Goal: Information Seeking & Learning: Learn about a topic

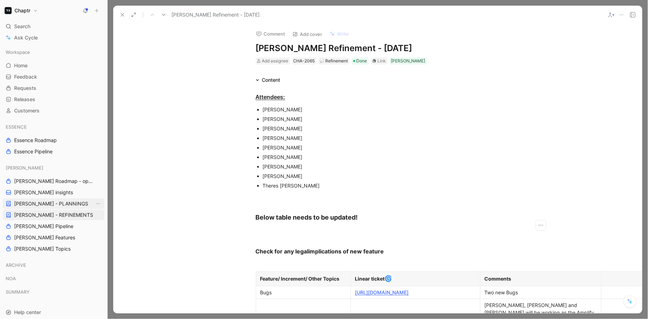
scroll to position [593, 0]
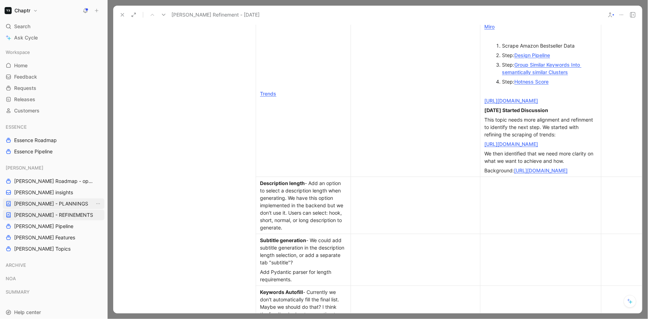
click at [51, 209] on div "[PERSON_NAME] Roadmap - open items [PERSON_NAME] insights [PERSON_NAME] - PLANN…" at bounding box center [54, 209] width 102 height 92
click at [51, 202] on span "[PERSON_NAME] - PLANNINGS" at bounding box center [51, 203] width 74 height 7
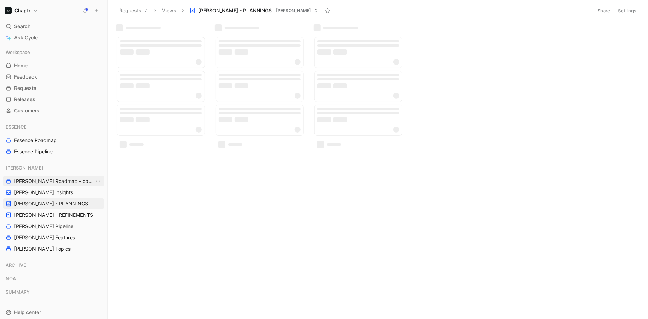
click at [45, 181] on span "[PERSON_NAME] Roadmap - open items" at bounding box center [54, 181] width 80 height 7
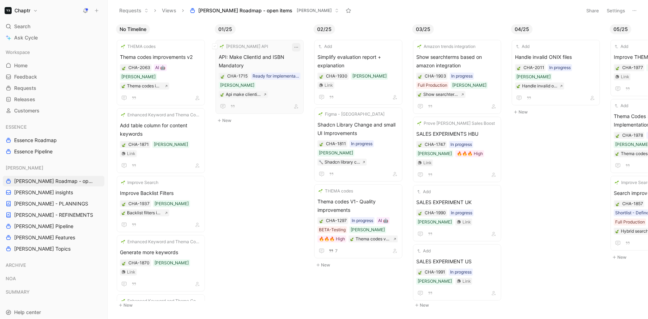
click at [301, 46] on button "button" at bounding box center [296, 47] width 8 height 8
click at [299, 49] on icon "button" at bounding box center [297, 47] width 6 height 6
click at [287, 66] on span "API: Make ClientId and ISBN Mandatory" at bounding box center [260, 61] width 82 height 17
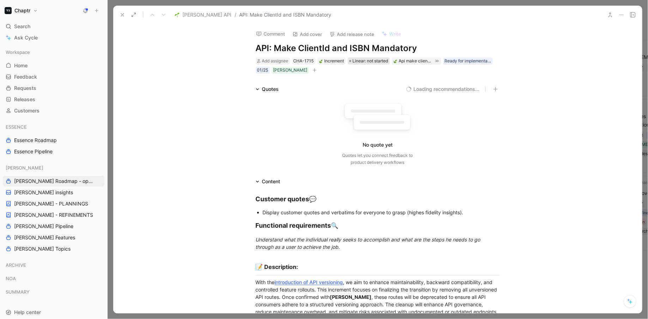
click at [377, 61] on span "Linear: not started" at bounding box center [371, 61] width 36 height 7
click at [264, 71] on div "01/25" at bounding box center [262, 70] width 11 height 7
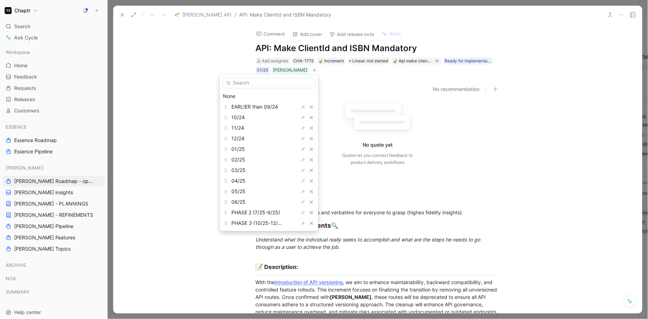
click at [244, 97] on div "None" at bounding box center [269, 96] width 92 height 8
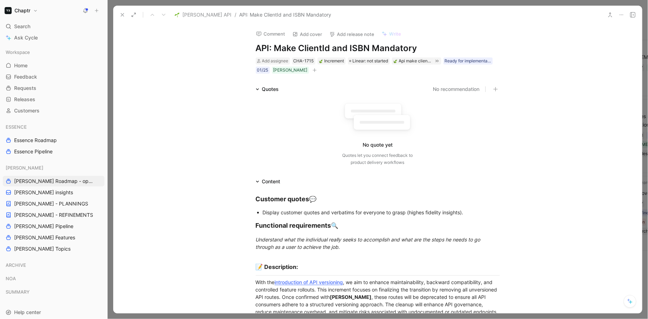
click at [120, 15] on icon at bounding box center [123, 15] width 6 height 6
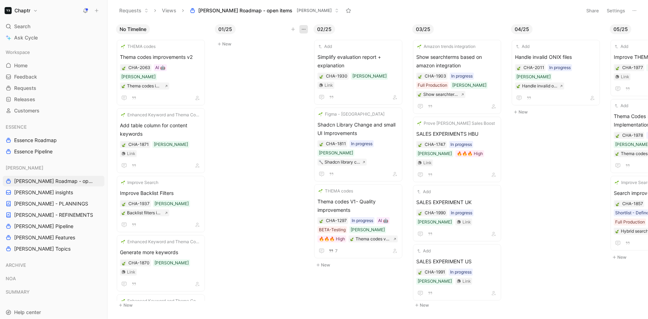
click at [307, 29] on button "button" at bounding box center [304, 29] width 8 height 8
click at [288, 51] on div "Hide" at bounding box center [288, 55] width 33 height 8
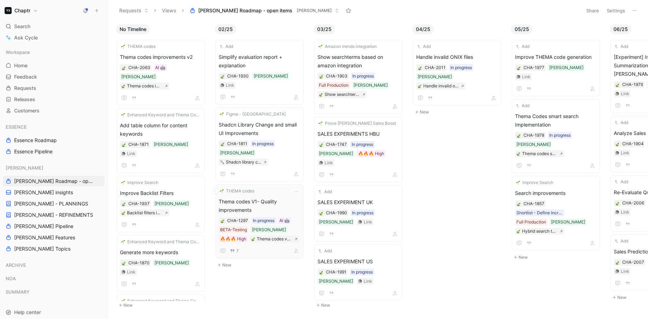
click at [289, 188] on div "THEMA codes Thema codes V1- Quality improvements CHA-1297 In progress AI 🤖 BETA…" at bounding box center [260, 222] width 82 height 68
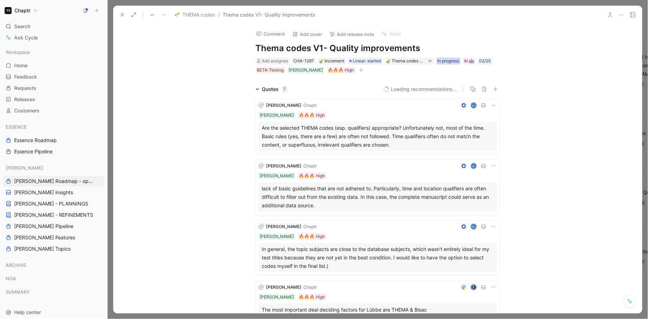
click at [450, 61] on div "In progress" at bounding box center [449, 61] width 22 height 7
click at [460, 60] on div "In progress" at bounding box center [449, 61] width 22 height 7
click at [450, 61] on div "In progress" at bounding box center [449, 61] width 22 height 7
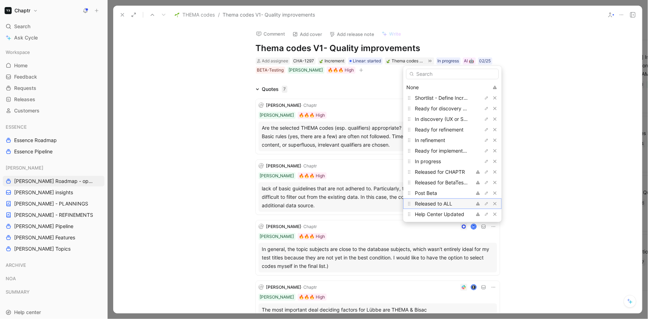
click at [450, 201] on span "Released to ALL" at bounding box center [433, 204] width 37 height 6
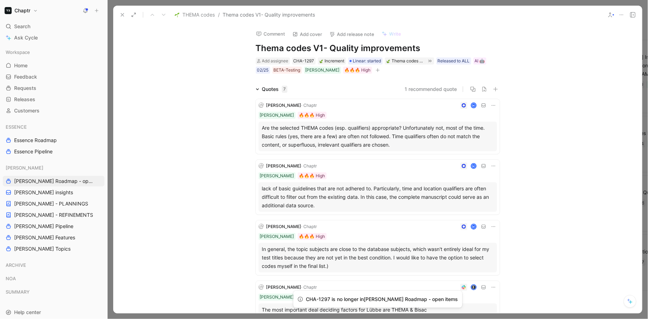
click at [118, 18] on button at bounding box center [123, 15] width 10 height 10
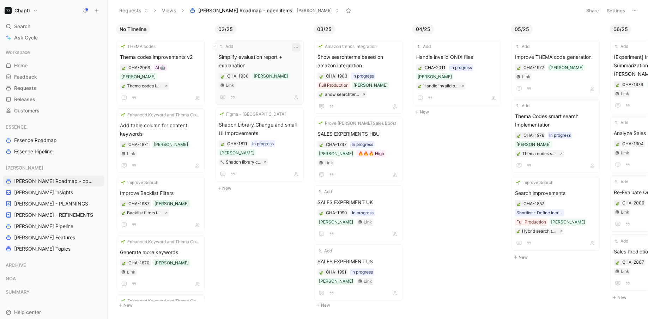
click at [299, 47] on icon "button" at bounding box center [297, 47] width 6 height 6
click at [269, 61] on span "Simplify evaluation report + explanation" at bounding box center [260, 61] width 82 height 17
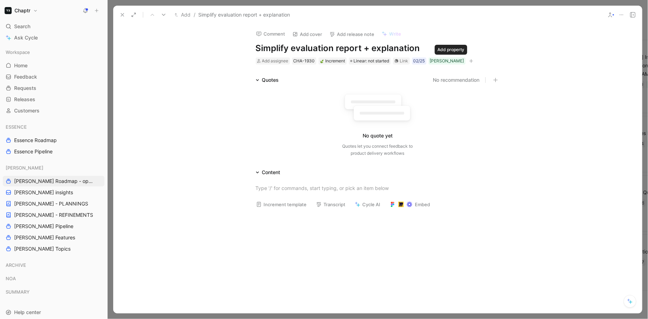
click at [469, 59] on icon "button" at bounding box center [471, 61] width 4 height 4
click at [364, 61] on span "Linear: not started" at bounding box center [372, 61] width 36 height 7
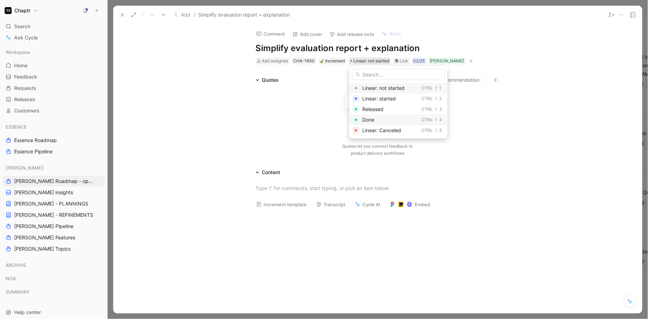
click at [361, 121] on div "Done Ctrl ⇧ 4" at bounding box center [398, 120] width 98 height 11
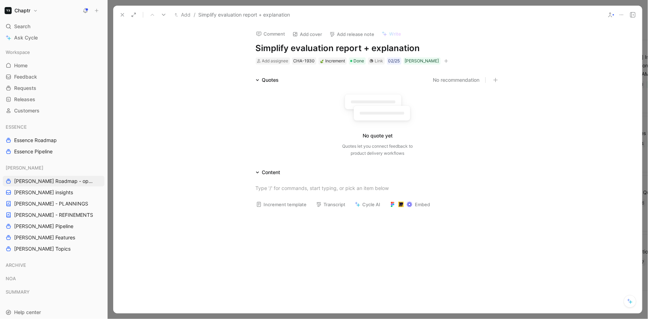
click at [118, 11] on button at bounding box center [123, 15] width 10 height 10
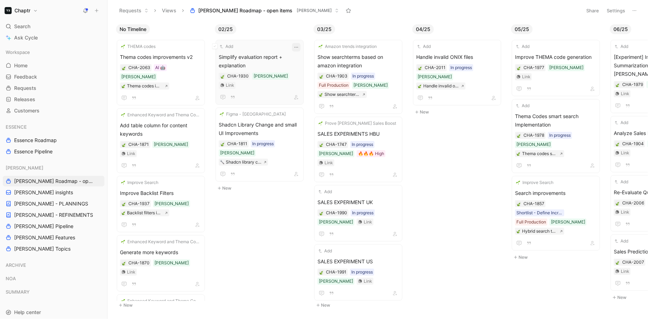
click at [299, 47] on icon "button" at bounding box center [297, 47] width 6 height 6
click at [274, 54] on span "Simplify evaluation report + explanation" at bounding box center [260, 61] width 82 height 17
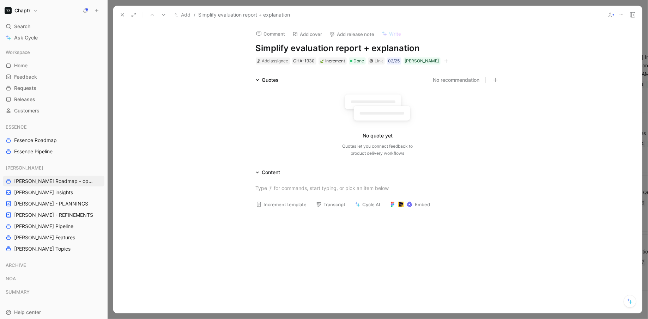
click at [120, 16] on icon at bounding box center [123, 15] width 6 height 6
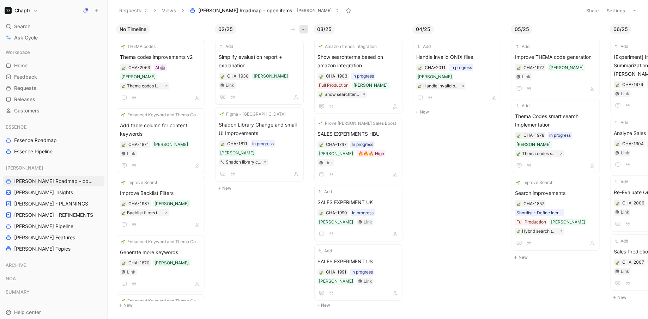
click at [301, 27] on icon "button" at bounding box center [304, 29] width 6 height 6
click at [282, 51] on div "Hide" at bounding box center [288, 55] width 33 height 8
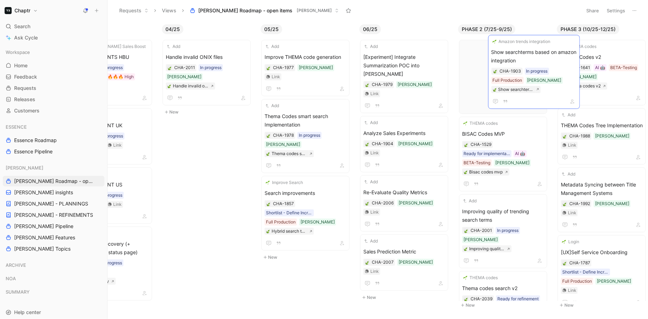
scroll to position [0, 153]
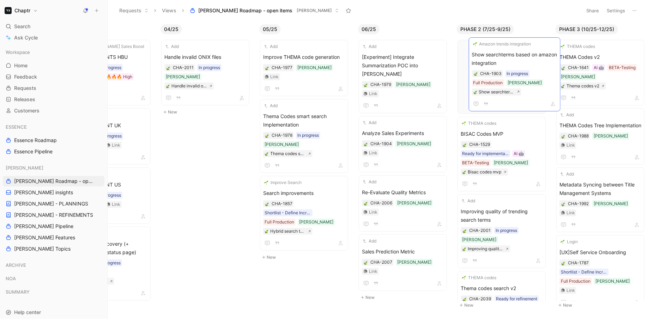
drag, startPoint x: 266, startPoint y: 59, endPoint x: 520, endPoint y: 56, distance: 253.8
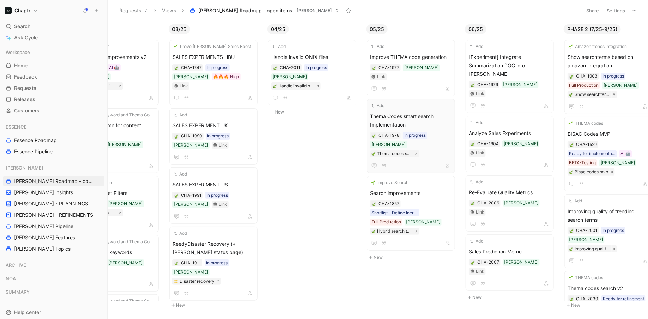
scroll to position [0, 30]
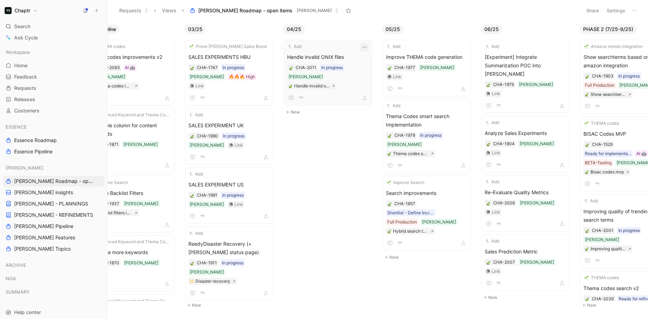
click at [368, 49] on icon "button" at bounding box center [365, 47] width 6 height 6
click at [337, 54] on span "Handle invalid ONIX files" at bounding box center [328, 57] width 82 height 8
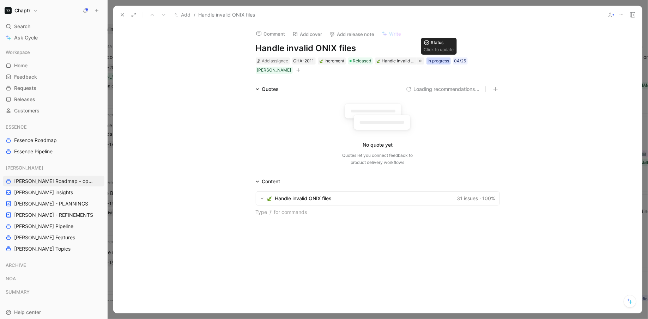
click at [434, 64] on div "In progress" at bounding box center [439, 61] width 22 height 7
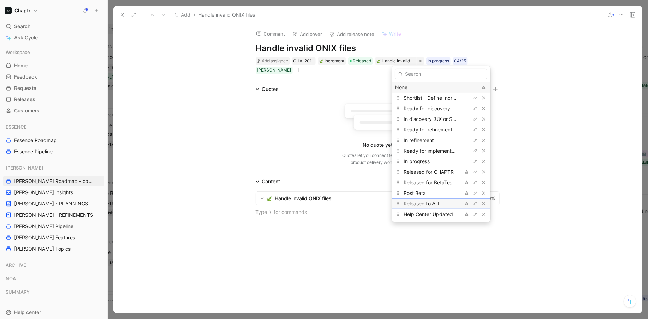
click at [430, 204] on span "Released to ALL" at bounding box center [422, 204] width 37 height 6
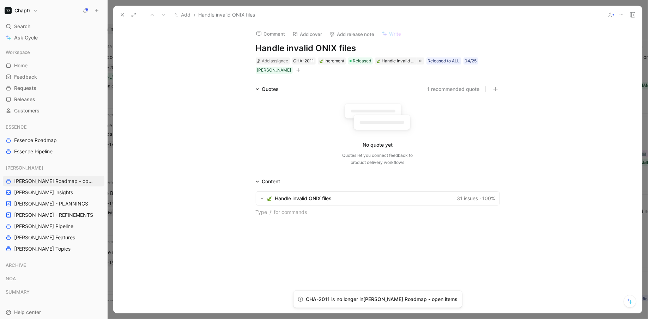
click at [124, 14] on icon at bounding box center [123, 15] width 6 height 6
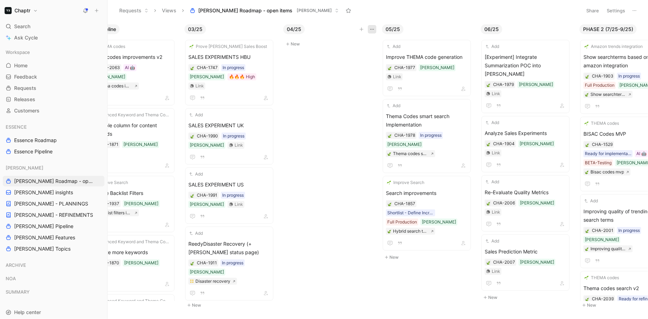
click at [373, 29] on icon "button" at bounding box center [373, 29] width 6 height 6
click at [356, 53] on div "Hide" at bounding box center [356, 55] width 33 height 8
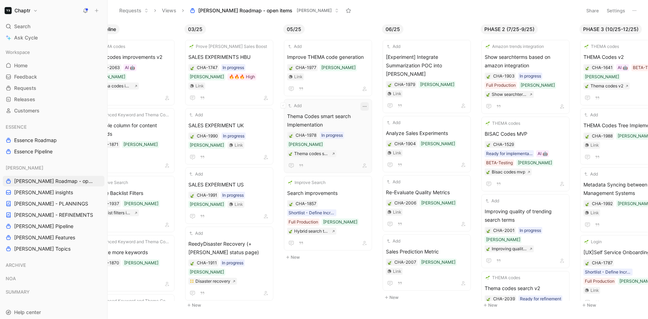
click at [368, 104] on icon "button" at bounding box center [365, 107] width 6 height 6
click at [342, 112] on span "Thema Codes smart search Implementation" at bounding box center [328, 120] width 82 height 17
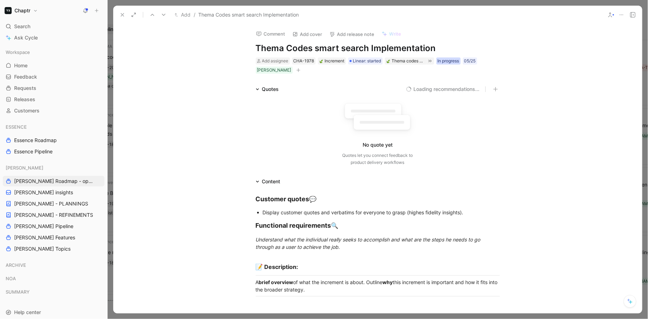
click at [451, 61] on div "In progress" at bounding box center [449, 61] width 22 height 7
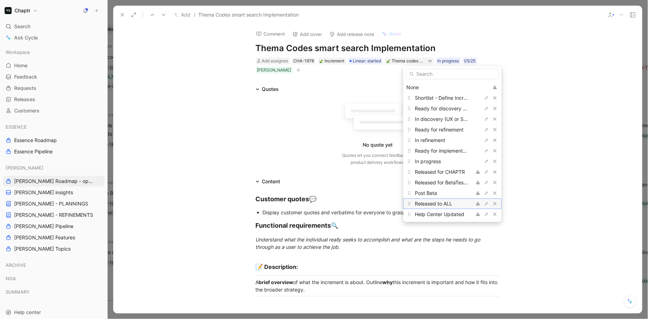
click at [442, 205] on span "Released to ALL" at bounding box center [433, 204] width 37 height 6
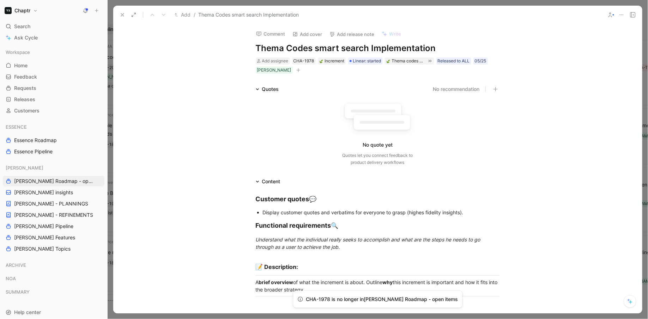
click at [122, 16] on icon at bounding box center [123, 15] width 6 height 6
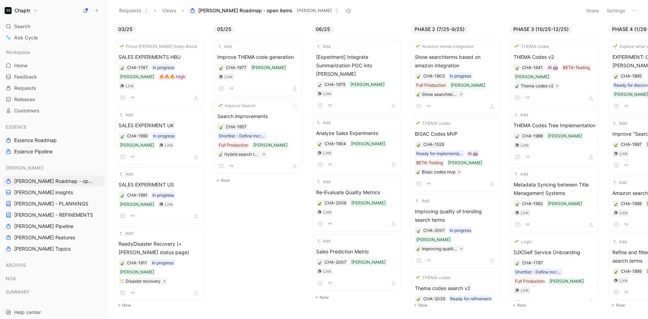
scroll to position [0, 99]
click at [277, 112] on span "Search improvements" at bounding box center [259, 116] width 82 height 8
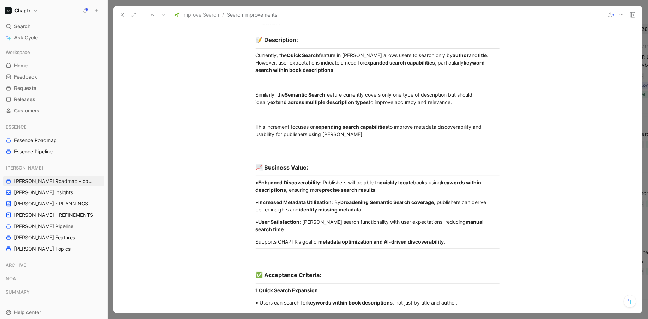
scroll to position [155, 0]
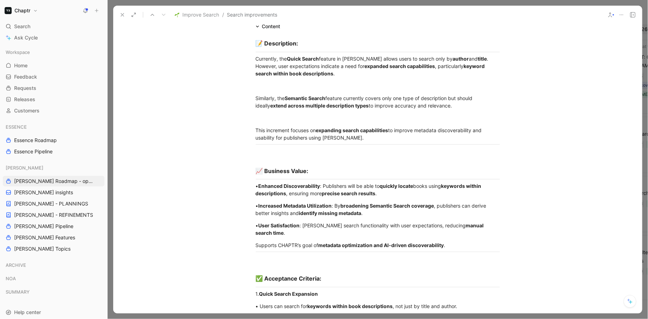
click at [121, 17] on icon at bounding box center [123, 15] width 6 height 6
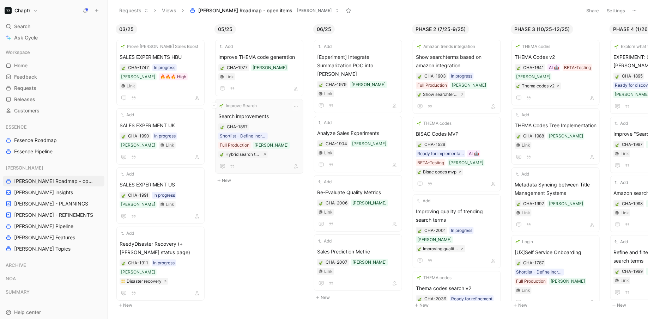
click at [276, 102] on div "Improve Search Search improvements CHA-1857 Shortlist - Define Increment Full P…" at bounding box center [259, 136] width 82 height 68
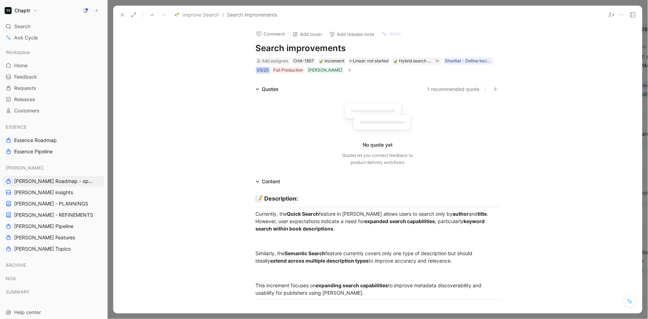
click at [259, 73] on div "05/25" at bounding box center [263, 70] width 12 height 7
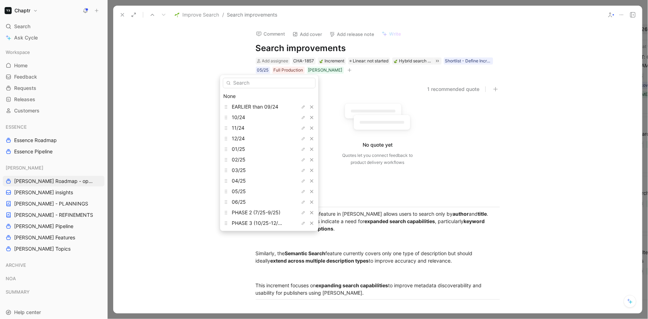
click at [251, 95] on div "None" at bounding box center [269, 96] width 92 height 8
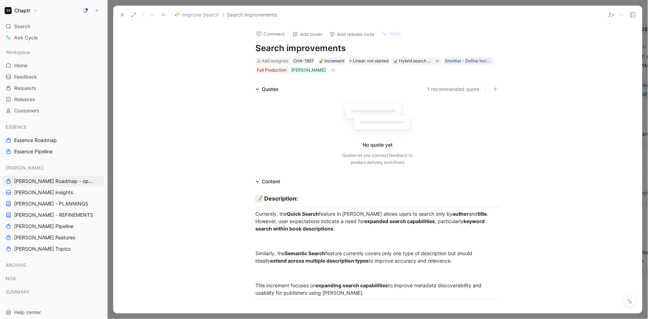
click at [122, 14] on use at bounding box center [122, 14] width 3 height 3
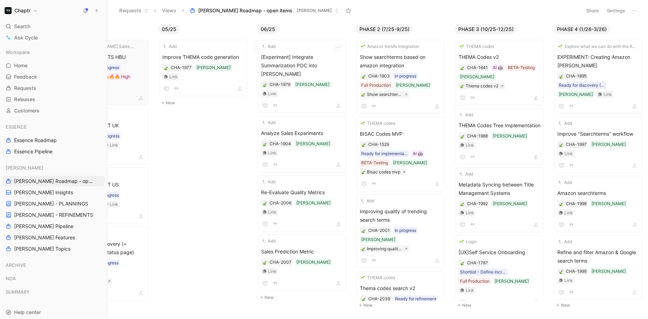
scroll to position [0, 210]
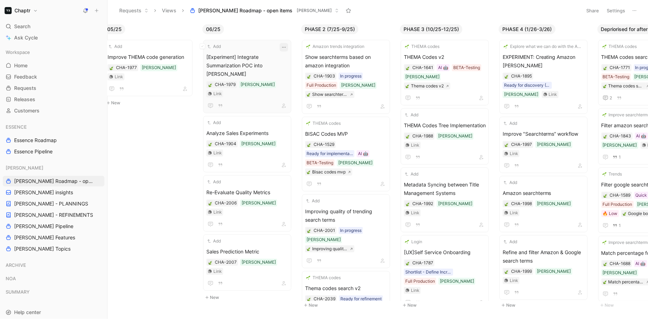
click at [287, 48] on icon "button" at bounding box center [284, 47] width 6 height 6
click at [266, 53] on span "[Experiment] Integrate Summarization POC into [PERSON_NAME]" at bounding box center [247, 65] width 82 height 25
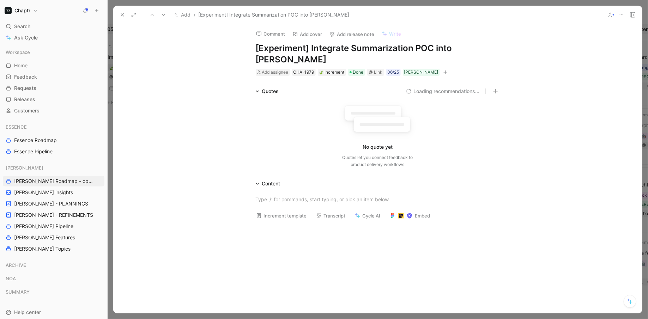
click at [444, 70] on icon "button" at bounding box center [446, 72] width 4 height 4
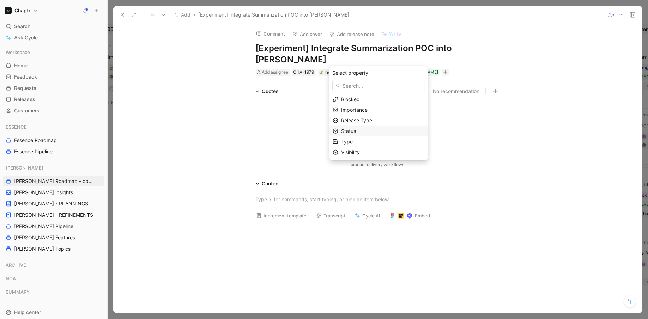
click at [371, 129] on div "Status" at bounding box center [383, 131] width 84 height 8
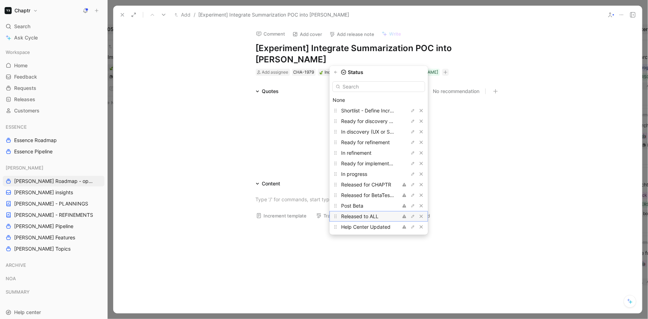
click at [390, 213] on div "Released to ALL" at bounding box center [367, 216] width 53 height 8
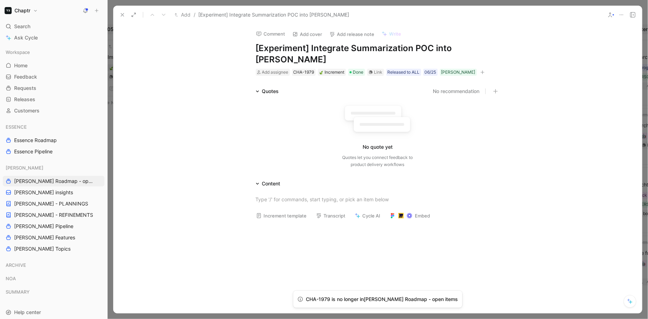
click at [124, 11] on button at bounding box center [123, 15] width 10 height 10
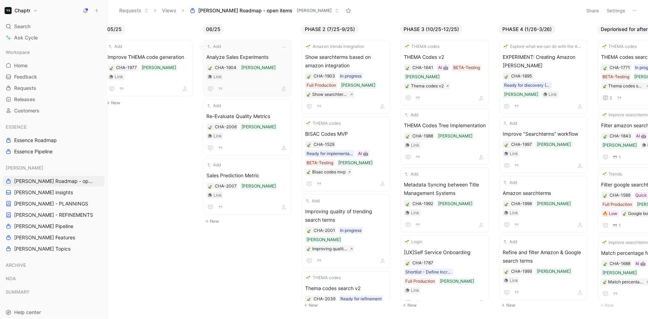
click at [274, 50] on div "Add Analyze Sales Experiments CHA-1904 [PERSON_NAME] Link" at bounding box center [247, 68] width 82 height 50
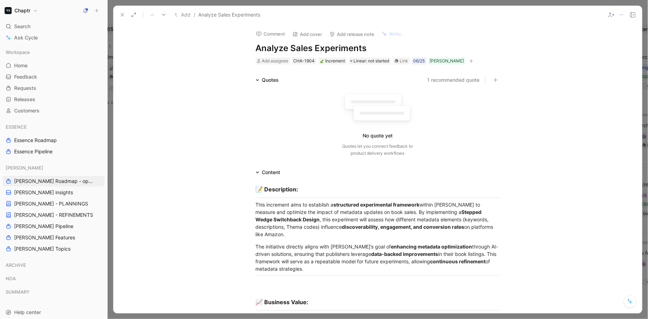
click at [125, 12] on icon at bounding box center [123, 15] width 6 height 6
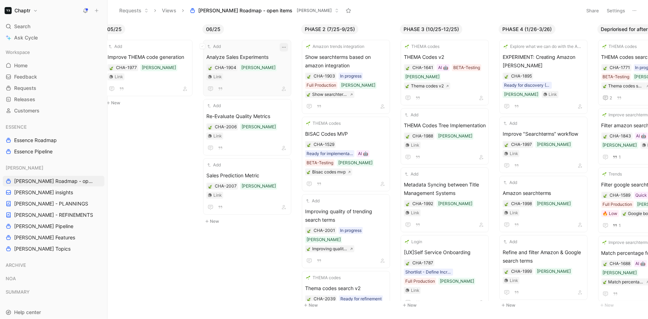
click at [287, 48] on icon "button" at bounding box center [284, 47] width 6 height 6
click at [273, 52] on div "Add Analyze Sales Experiments CHA-1904 [PERSON_NAME] Link" at bounding box center [247, 68] width 82 height 50
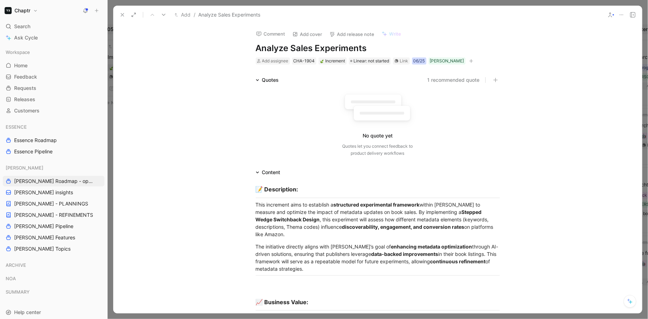
click at [421, 59] on div "06/25" at bounding box center [420, 61] width 12 height 7
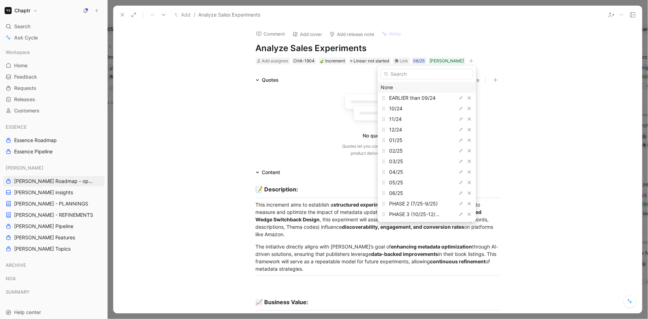
click at [416, 84] on div "None" at bounding box center [427, 87] width 92 height 8
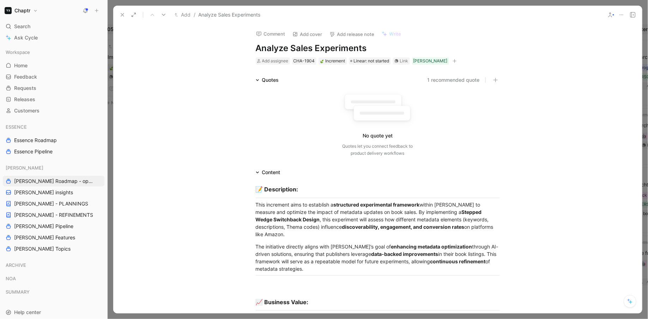
click at [122, 16] on icon at bounding box center [123, 15] width 6 height 6
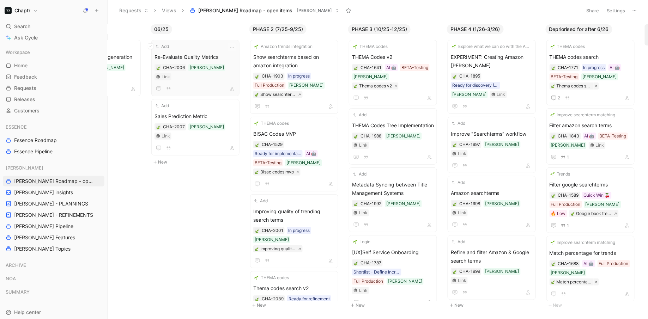
click at [222, 53] on span "Re-Evaluate Quality Metrics" at bounding box center [196, 57] width 82 height 8
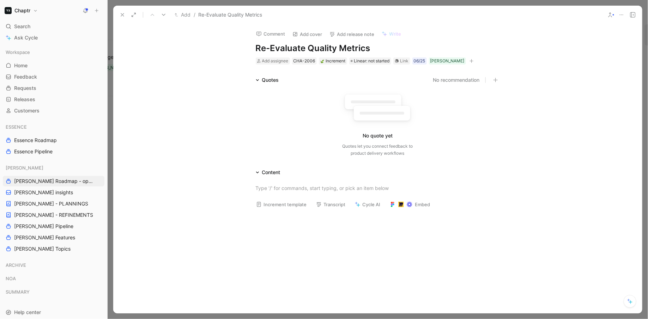
click at [619, 14] on button at bounding box center [622, 15] width 10 height 10
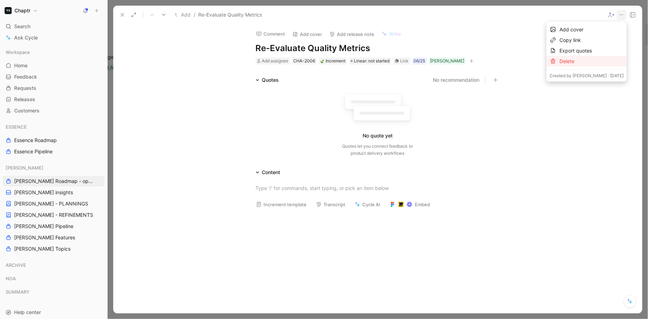
click at [578, 60] on div "Delete" at bounding box center [592, 61] width 64 height 8
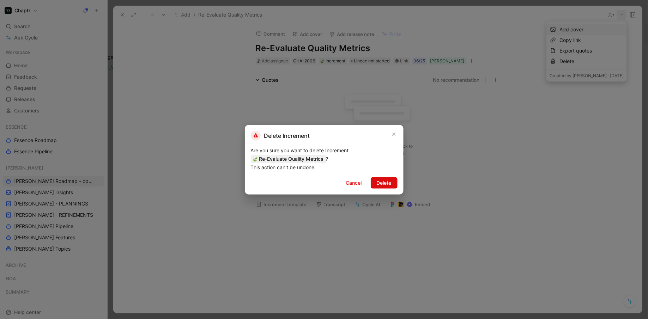
click at [387, 181] on span "Delete" at bounding box center [384, 183] width 15 height 8
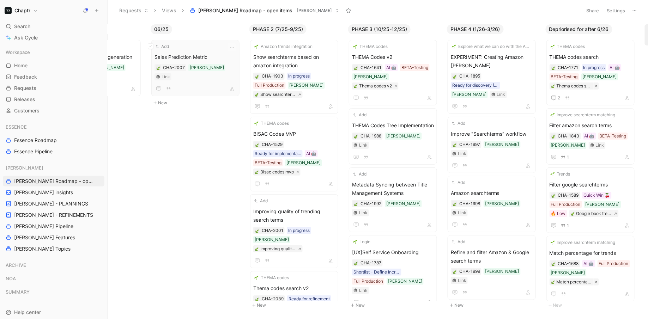
click at [219, 48] on div "Add" at bounding box center [191, 46] width 73 height 7
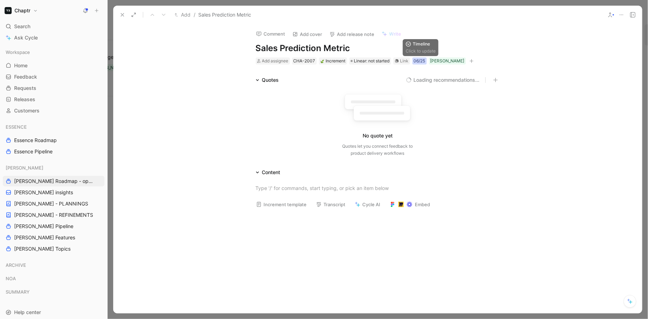
click at [420, 59] on div "06/25" at bounding box center [420, 61] width 12 height 7
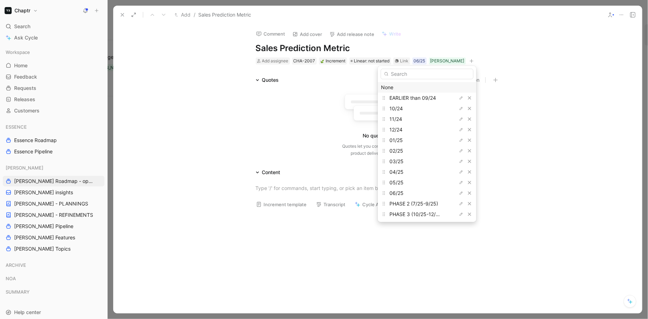
click at [398, 86] on div "None" at bounding box center [427, 87] width 92 height 8
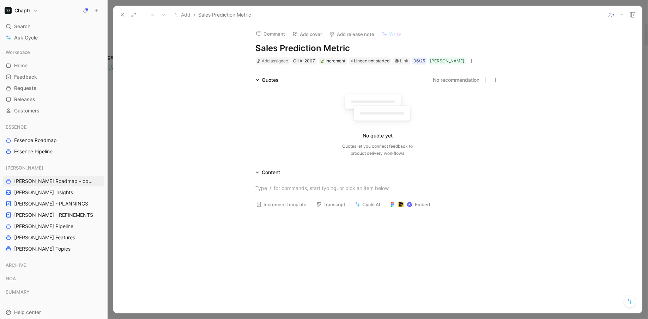
click at [125, 13] on button at bounding box center [123, 15] width 10 height 10
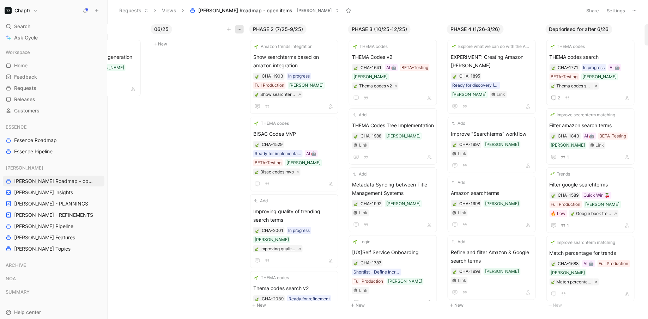
click at [240, 29] on use "button" at bounding box center [240, 29] width 4 height 1
click at [227, 53] on div "Hide" at bounding box center [223, 55] width 33 height 8
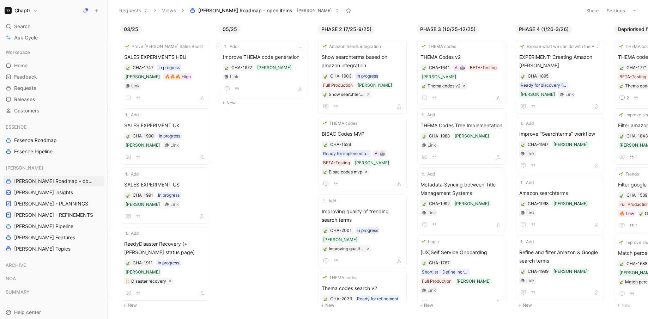
scroll to position [0, 95]
click at [270, 47] on div "Add" at bounding box center [258, 46] width 73 height 7
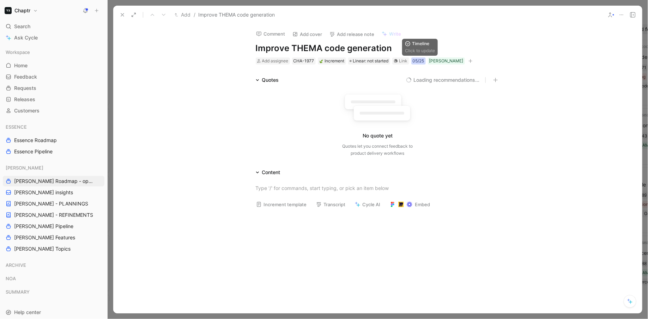
click at [421, 60] on div "05/25" at bounding box center [419, 61] width 12 height 7
click at [425, 64] on div "05/25" at bounding box center [419, 61] width 12 height 7
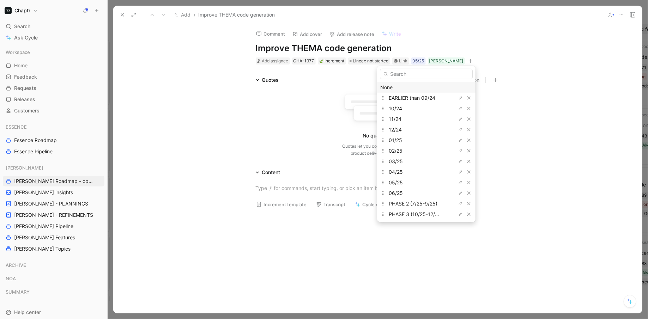
click at [393, 84] on div "None" at bounding box center [426, 87] width 92 height 8
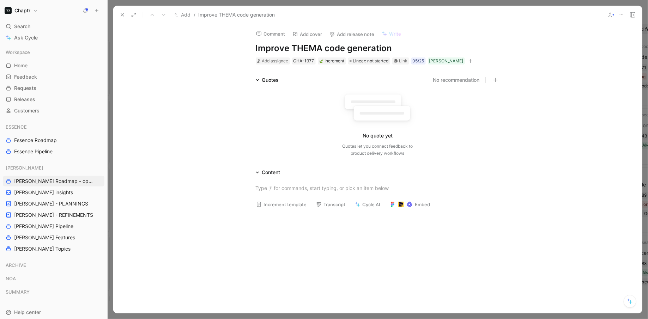
click at [120, 14] on icon at bounding box center [123, 15] width 6 height 6
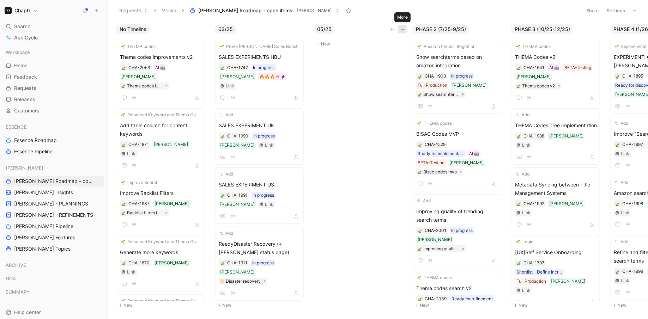
click at [404, 29] on icon "button" at bounding box center [403, 29] width 6 height 6
click at [392, 55] on div "Hide" at bounding box center [387, 55] width 33 height 8
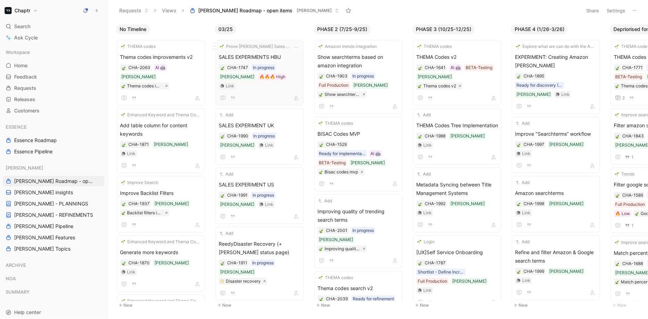
click at [289, 51] on div "Prove [PERSON_NAME] Sales Boost SALES EXPERIMENTS HBU CHA-1747 In progress [PER…" at bounding box center [260, 72] width 82 height 59
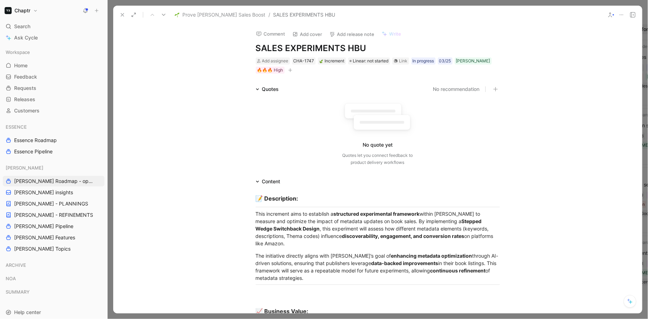
click at [122, 14] on use at bounding box center [122, 14] width 3 height 3
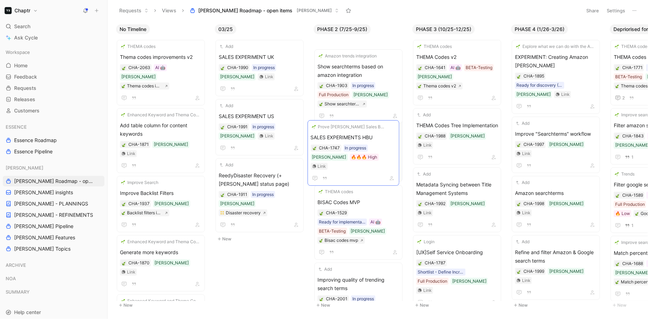
drag, startPoint x: 271, startPoint y: 52, endPoint x: 363, endPoint y: 132, distance: 121.9
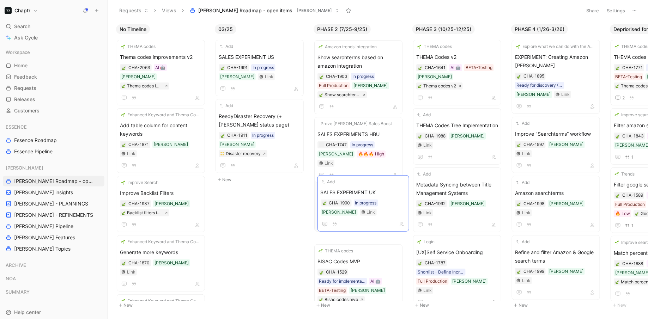
drag, startPoint x: 260, startPoint y: 49, endPoint x: 362, endPoint y: 184, distance: 169.3
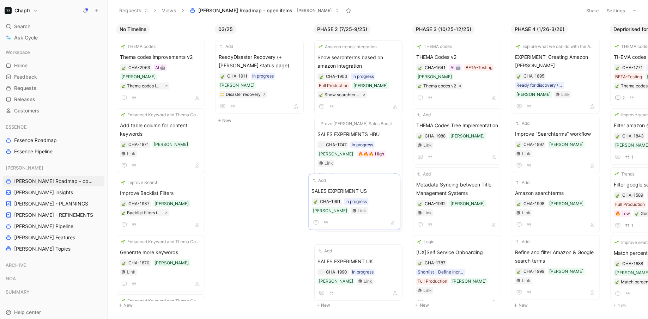
drag, startPoint x: 251, startPoint y: 48, endPoint x: 344, endPoint y: 182, distance: 163.3
click at [398, 125] on icon "button" at bounding box center [395, 124] width 6 height 6
click at [299, 46] on icon "button" at bounding box center [297, 47] width 6 height 6
click at [259, 66] on span "ReedyDisaster Recovery (+[PERSON_NAME] status page)" at bounding box center [260, 61] width 82 height 17
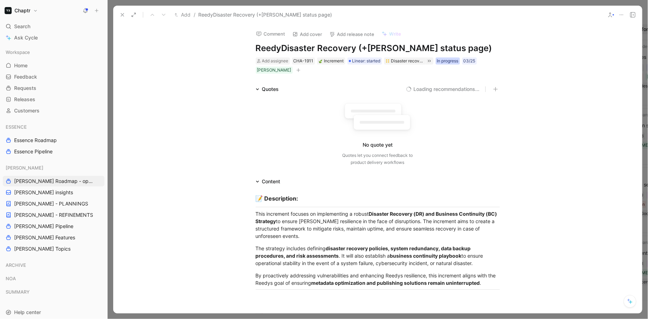
click at [450, 62] on div "In progress" at bounding box center [448, 61] width 22 height 7
click at [411, 61] on div "Disaster recovery" at bounding box center [407, 61] width 33 height 7
click at [191, 143] on div "Quotes No recommendation No quote yet Quotes let you connect feedback to produc…" at bounding box center [377, 127] width 529 height 84
click at [450, 46] on h1 "ReedyDisaster Recovery (+[PERSON_NAME] status page)" at bounding box center [378, 48] width 244 height 11
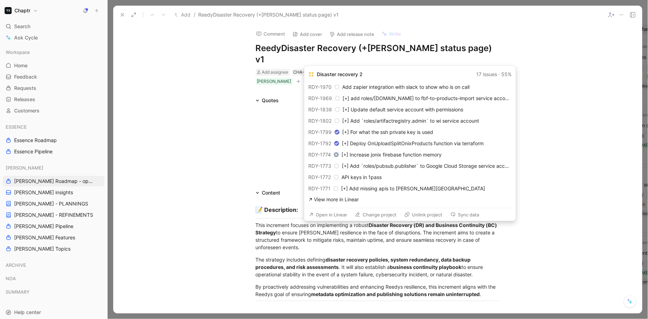
click at [341, 198] on link "View more in Linear" at bounding box center [410, 200] width 203 height 8
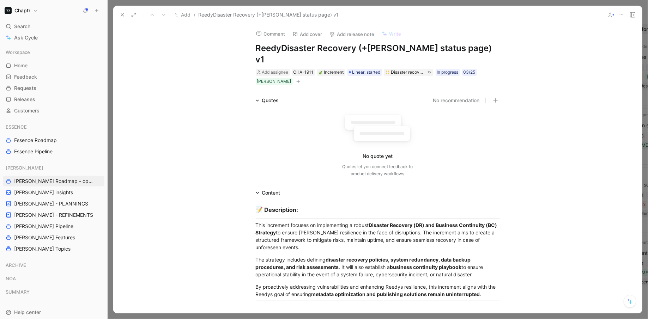
click at [209, 102] on div "Quotes No recommendation No quote yet Quotes let you connect feedback to produc…" at bounding box center [377, 138] width 529 height 84
click at [122, 16] on icon at bounding box center [123, 15] width 6 height 6
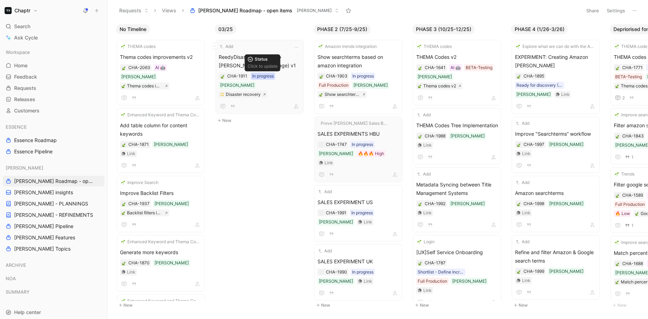
click at [264, 73] on div "In progress" at bounding box center [263, 76] width 22 height 7
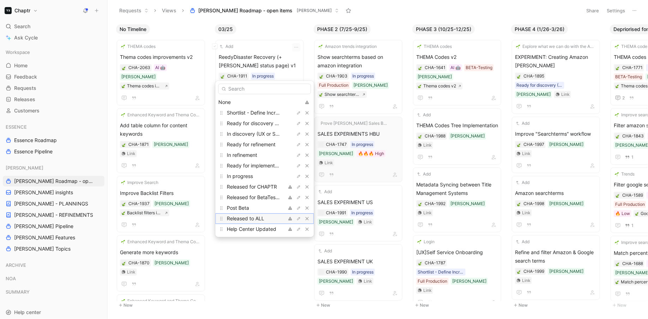
click at [259, 219] on span "Released to ALL" at bounding box center [245, 219] width 37 height 6
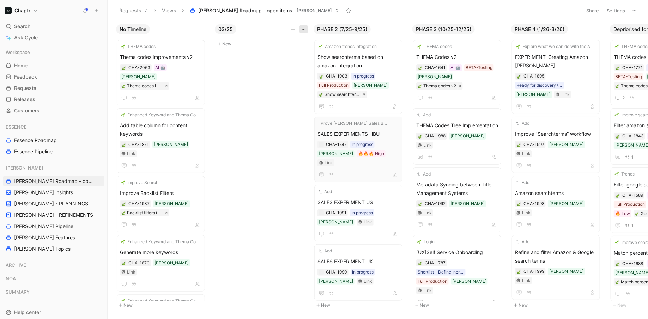
click at [305, 29] on use "button" at bounding box center [304, 29] width 4 height 1
click at [288, 55] on div "Hide" at bounding box center [288, 55] width 33 height 8
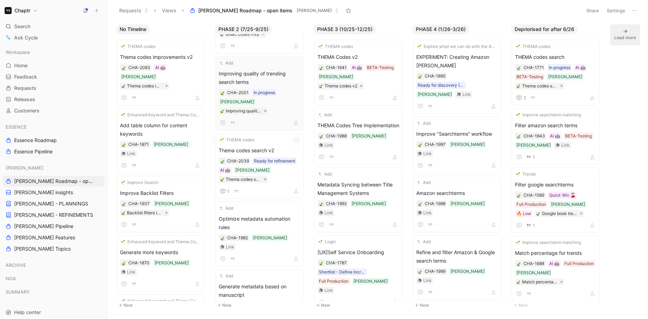
scroll to position [313, 0]
click at [299, 140] on icon "button" at bounding box center [297, 143] width 6 height 6
click at [265, 138] on div "THEMA codes" at bounding box center [255, 141] width 73 height 7
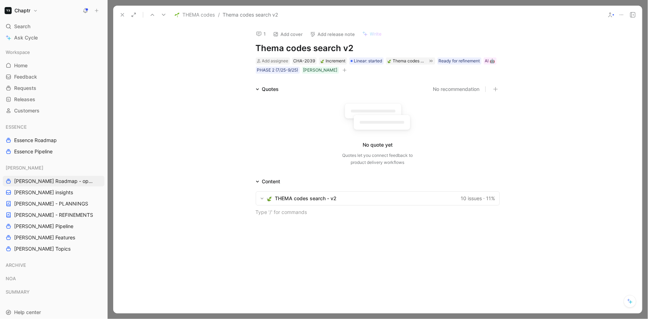
scroll to position [10, 0]
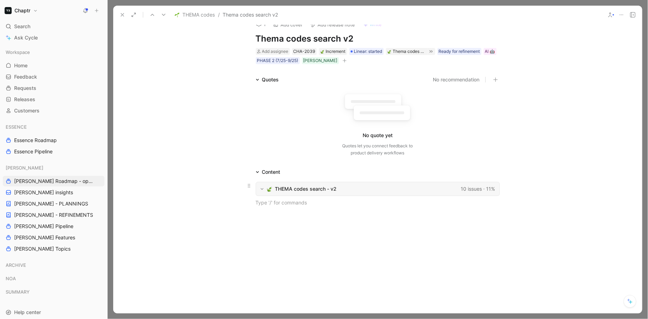
click at [264, 189] on icon at bounding box center [262, 189] width 4 height 6
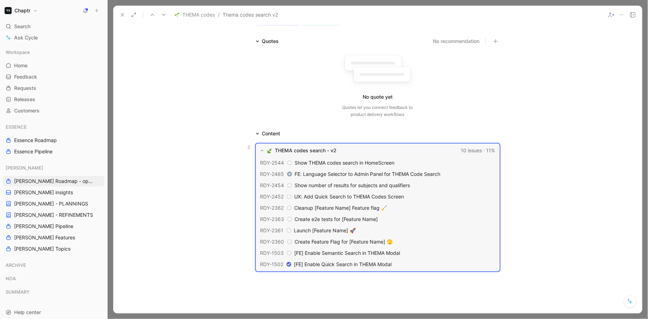
scroll to position [0, 0]
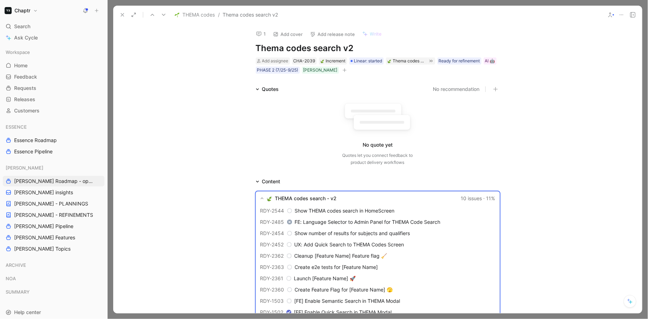
click at [256, 152] on div "No quote yet Quotes let you connect feedback to product delivery workflows" at bounding box center [378, 132] width 244 height 67
click at [122, 14] on use at bounding box center [122, 14] width 3 height 3
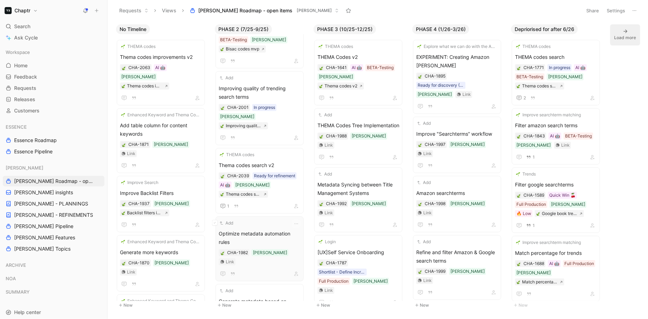
scroll to position [306, 0]
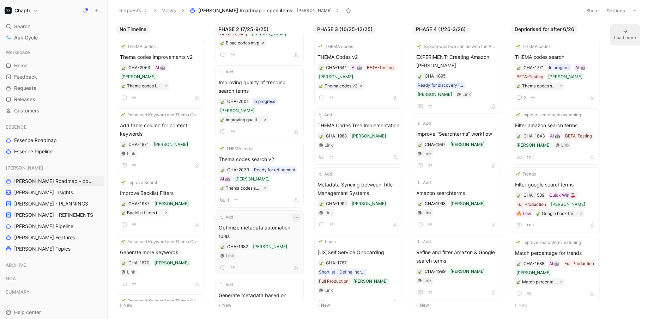
click at [301, 214] on button "button" at bounding box center [296, 218] width 8 height 8
click at [272, 214] on div "Add" at bounding box center [260, 217] width 82 height 7
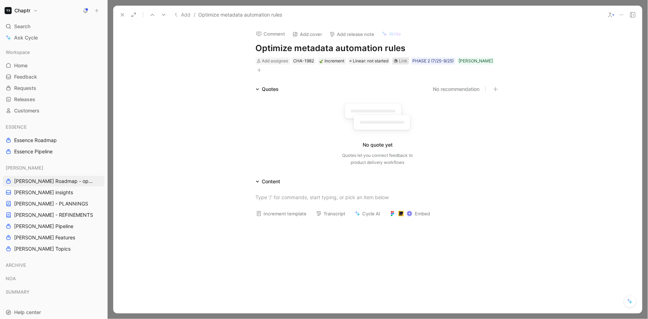
click at [398, 59] on icon at bounding box center [396, 61] width 4 height 4
click at [262, 68] on icon "button" at bounding box center [259, 70] width 4 height 4
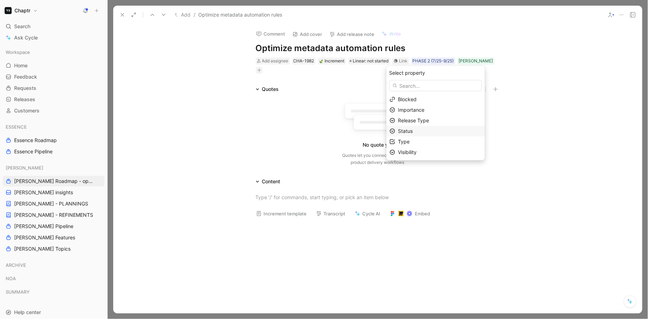
click at [422, 134] on div "Status" at bounding box center [440, 131] width 84 height 8
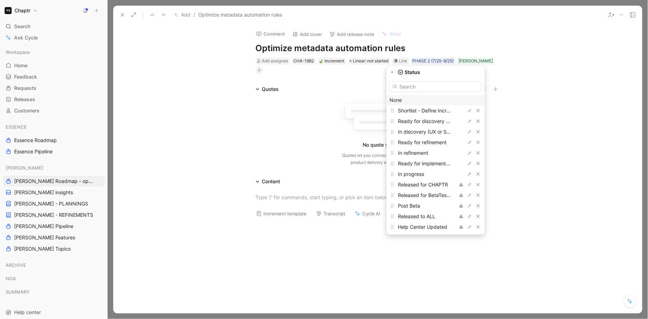
click at [407, 102] on div "None" at bounding box center [436, 100] width 92 height 8
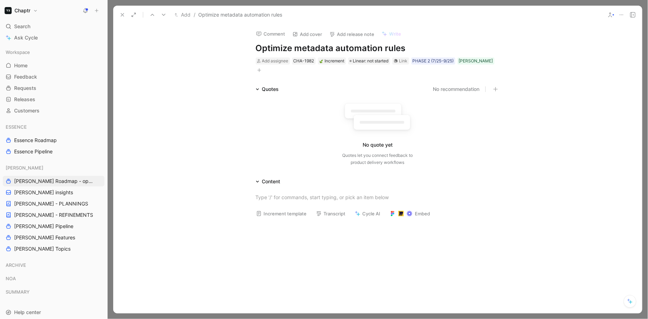
click at [120, 12] on button at bounding box center [123, 15] width 10 height 10
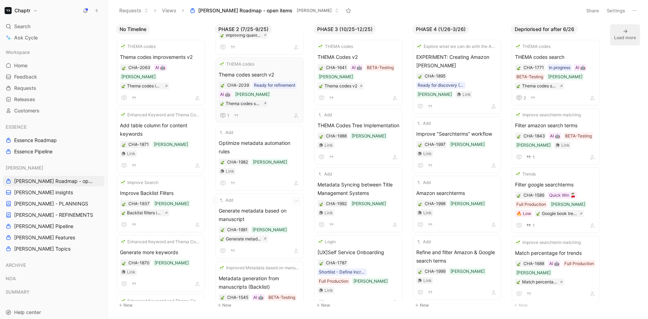
scroll to position [488, 0]
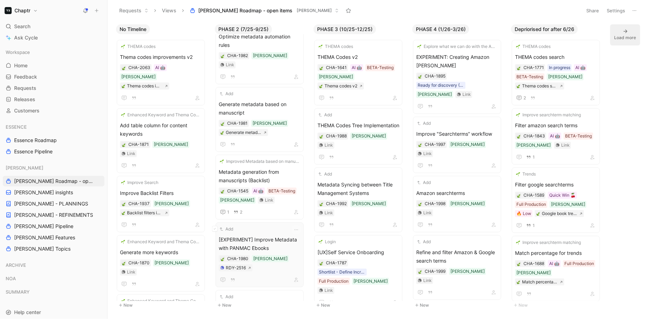
click at [288, 236] on span "[EXPERIMENT] Improve Metadata with PANMAC Ebooks" at bounding box center [260, 244] width 82 height 17
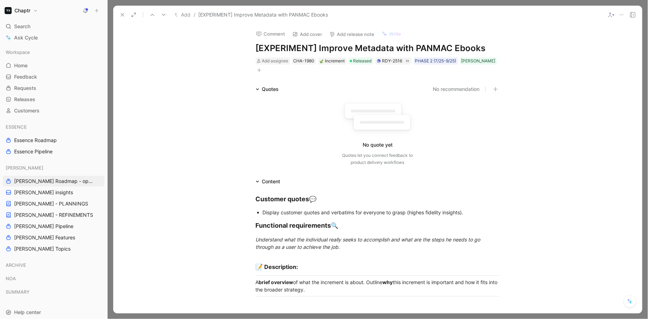
click at [120, 16] on icon at bounding box center [123, 15] width 6 height 6
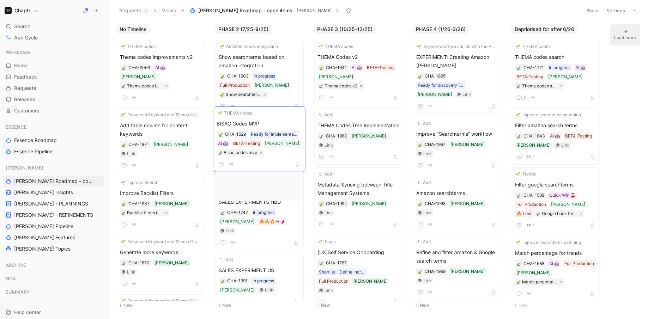
drag, startPoint x: 279, startPoint y: 215, endPoint x: 277, endPoint y: 120, distance: 95.0
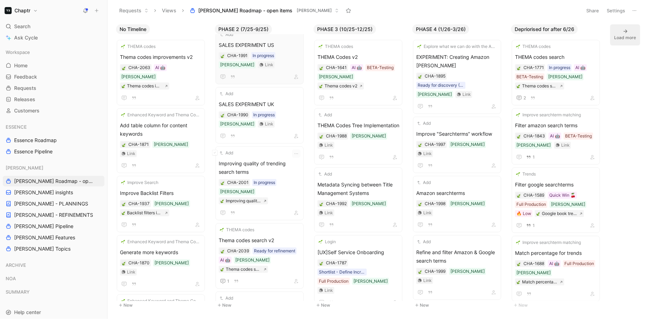
scroll to position [234, 0]
click at [398, 47] on icon "button" at bounding box center [395, 47] width 6 height 6
click at [371, 53] on span "THEMA Codes v2" at bounding box center [359, 57] width 82 height 8
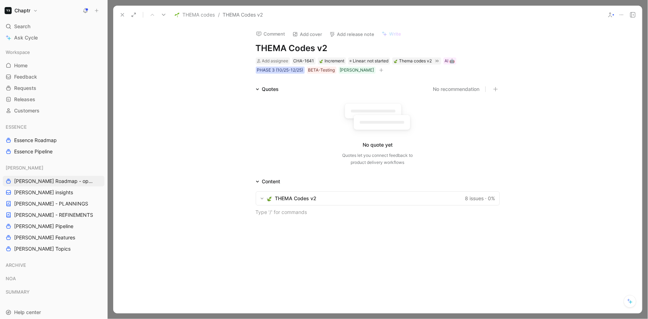
click at [291, 70] on div "PHASE 3 (10/25-12/25)" at bounding box center [280, 70] width 46 height 7
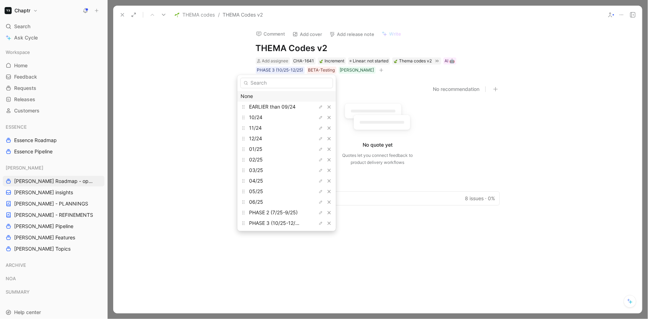
click at [268, 95] on div "None" at bounding box center [287, 96] width 92 height 8
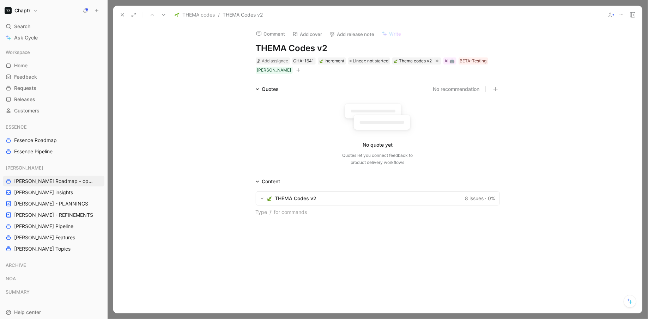
click at [121, 16] on use at bounding box center [122, 14] width 3 height 3
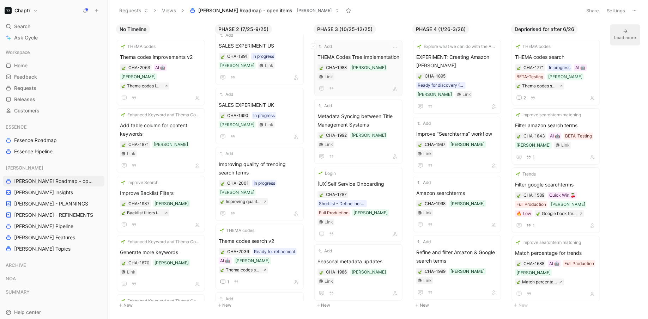
click at [385, 50] on div "Add THEMA Codes Tree Implementation CHA-1988 [PERSON_NAME] Link" at bounding box center [359, 68] width 82 height 50
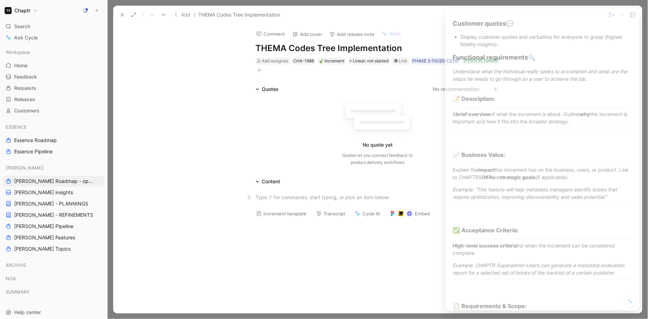
click at [257, 192] on p at bounding box center [377, 198] width 271 height 12
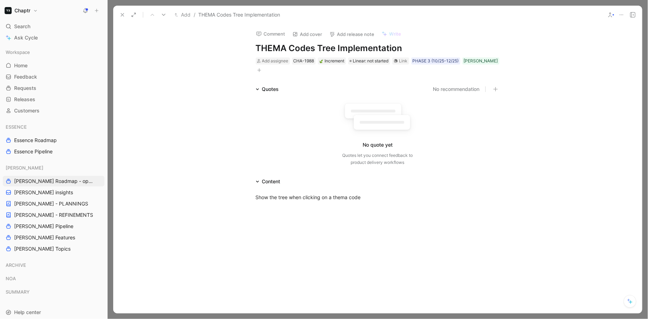
click at [171, 112] on div "Quotes No recommendation No quote yet Quotes let you connect feedback to produc…" at bounding box center [377, 127] width 529 height 84
click at [120, 14] on icon at bounding box center [123, 15] width 6 height 6
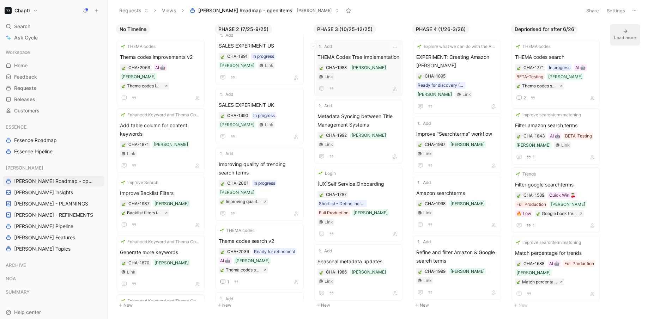
click at [370, 54] on span "THEMA Codes Tree Implementation" at bounding box center [359, 57] width 82 height 8
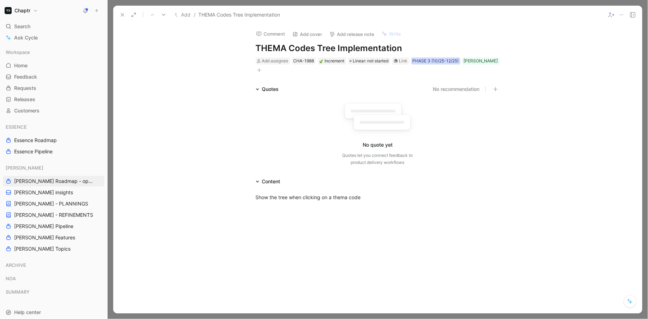
click at [432, 62] on div "PHASE 3 (10/25-12/25)" at bounding box center [436, 61] width 46 height 7
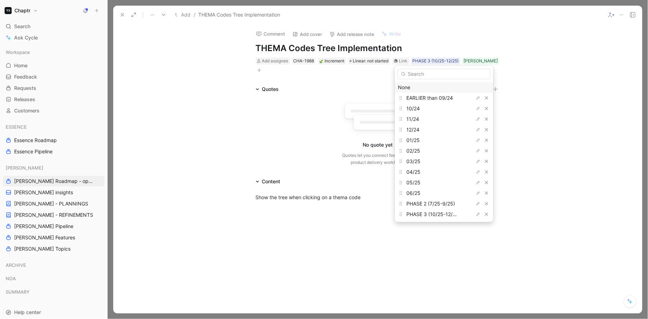
click at [421, 85] on div "None" at bounding box center [444, 87] width 92 height 8
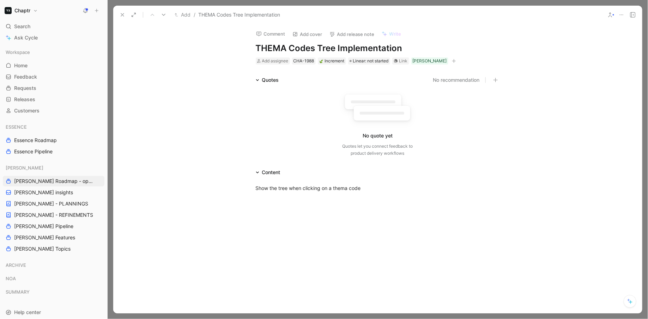
click at [120, 14] on icon at bounding box center [123, 15] width 6 height 6
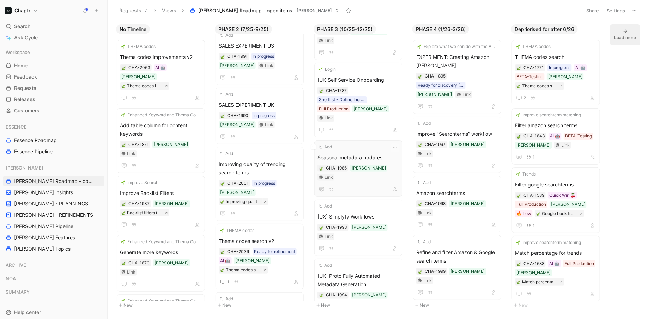
scroll to position [46, 0]
click at [382, 152] on span "Seasonal metadata updates" at bounding box center [359, 156] width 82 height 8
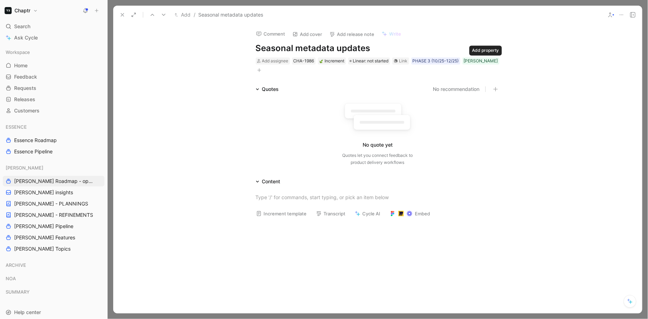
click at [262, 68] on icon "button" at bounding box center [259, 70] width 4 height 4
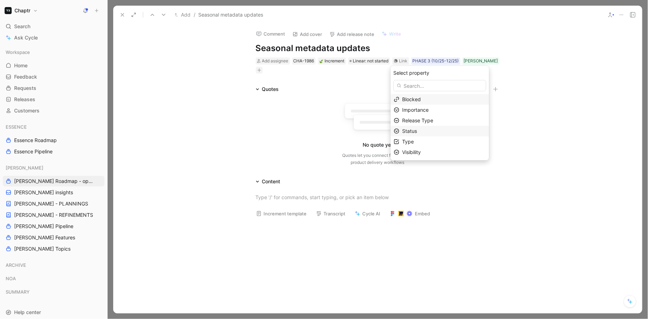
click at [417, 127] on div "Status" at bounding box center [444, 131] width 84 height 8
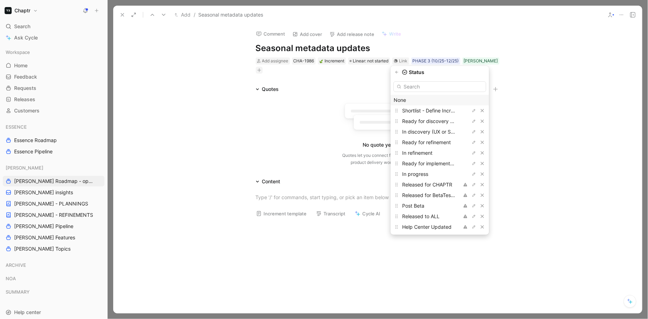
click at [407, 98] on div "None" at bounding box center [440, 100] width 92 height 8
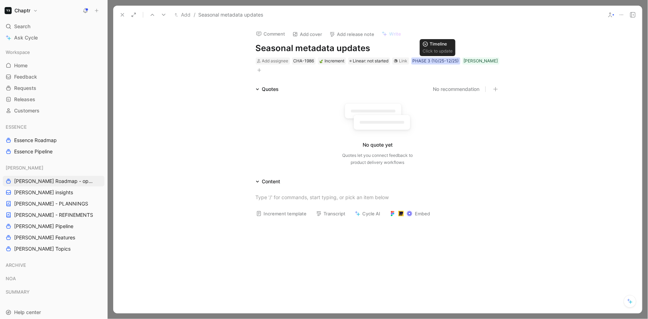
click at [419, 59] on div "PHASE 3 (10/25-12/25)" at bounding box center [436, 61] width 46 height 7
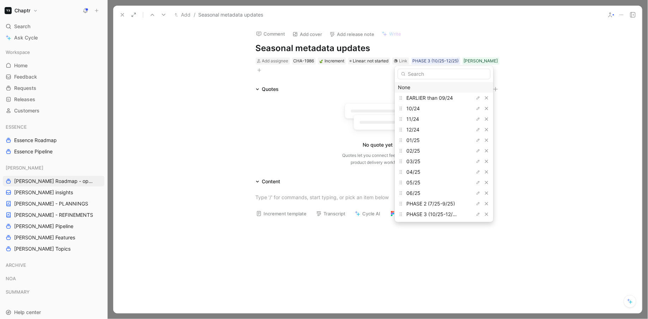
click at [421, 89] on div "None" at bounding box center [444, 87] width 92 height 8
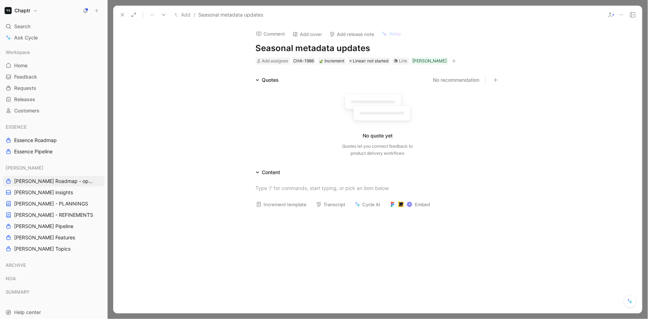
click at [124, 16] on icon at bounding box center [123, 15] width 6 height 6
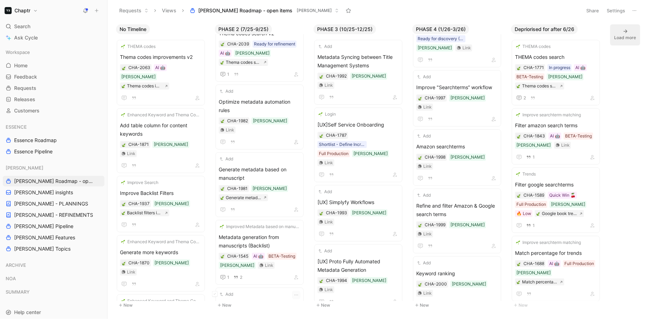
scroll to position [404, 0]
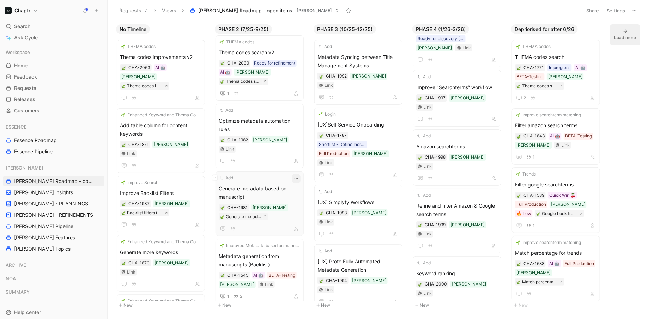
click at [299, 176] on icon "button" at bounding box center [297, 179] width 6 height 6
click at [271, 185] on span "Generate metadata based on manuscript" at bounding box center [260, 193] width 82 height 17
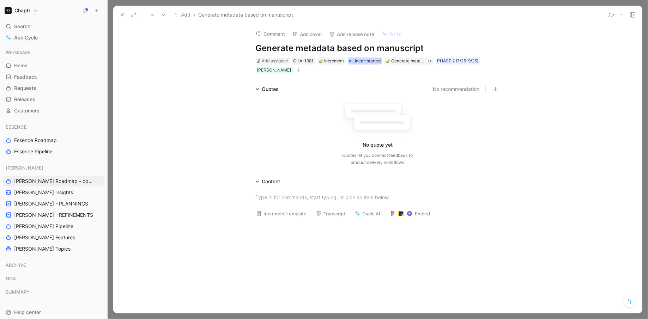
click at [372, 62] on span "Linear: started" at bounding box center [367, 61] width 28 height 7
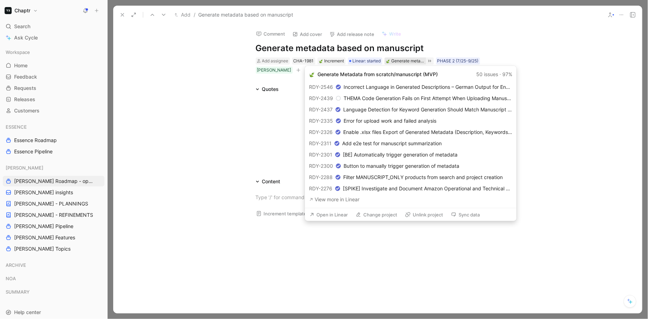
click at [404, 61] on div "Generate metadata from scratchmanuscript mvp" at bounding box center [408, 61] width 33 height 7
click at [337, 214] on button "Open in Linear" at bounding box center [328, 215] width 45 height 10
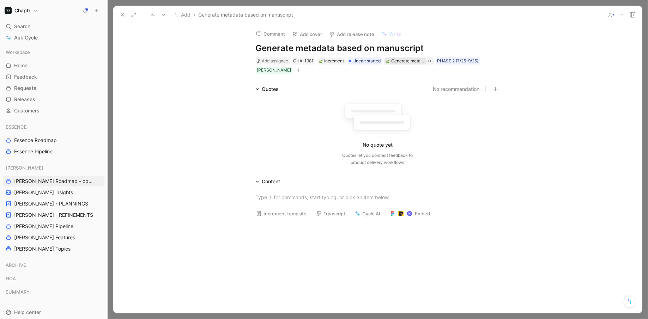
click at [406, 59] on div "Generate metadata from scratchmanuscript mvp" at bounding box center [408, 61] width 33 height 7
click at [370, 59] on span "Linear: started" at bounding box center [367, 61] width 28 height 7
click at [412, 60] on div "Generate metadata from scratchmanuscript mvp" at bounding box center [408, 61] width 33 height 7
click at [296, 69] on icon "button" at bounding box center [298, 70] width 4 height 4
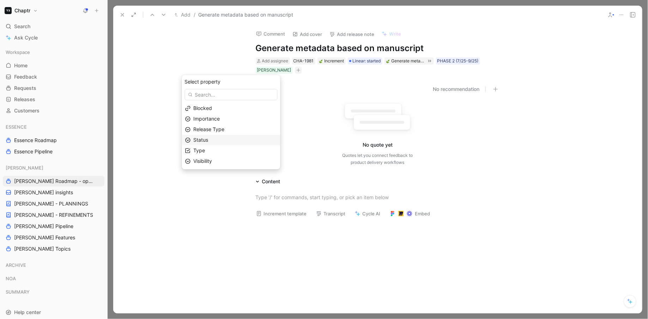
click at [229, 142] on div "Status" at bounding box center [236, 140] width 84 height 8
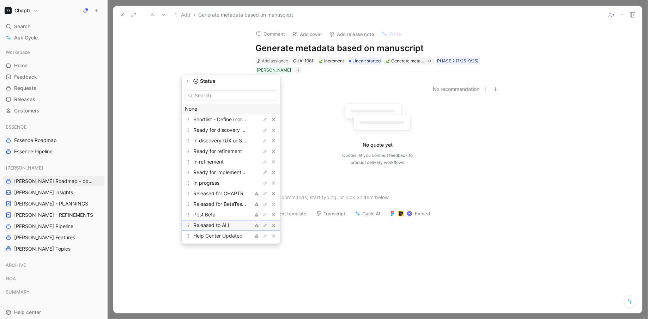
click at [228, 224] on span "Released to ALL" at bounding box center [212, 226] width 37 height 6
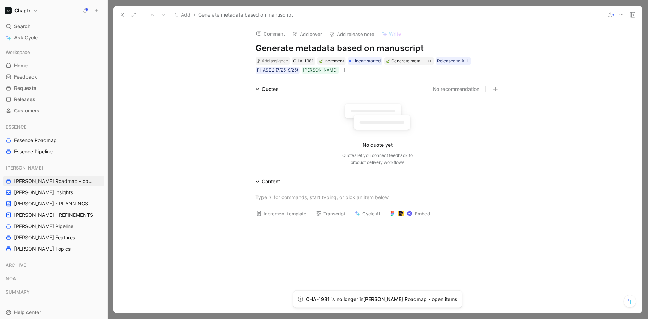
click at [121, 17] on icon at bounding box center [123, 15] width 6 height 6
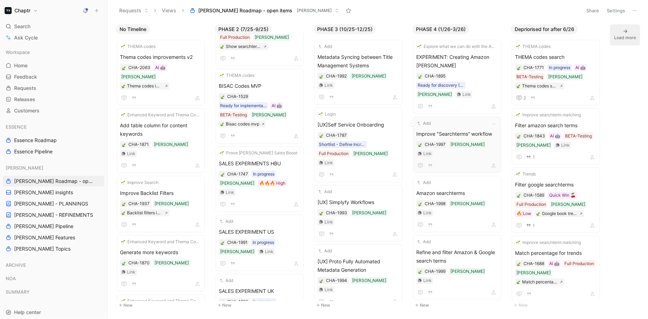
click at [489, 120] on div "Add Improve "Searchterms” workflow CHA-1997 [PERSON_NAME] Link" at bounding box center [457, 145] width 82 height 50
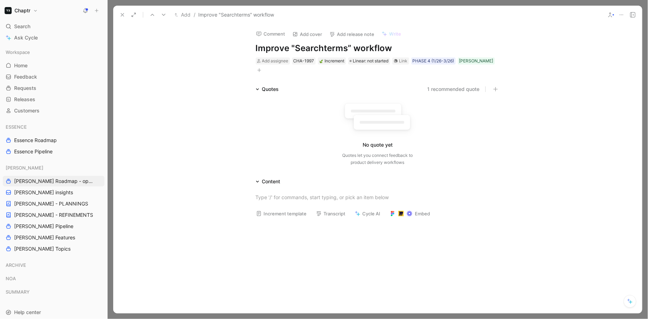
click at [621, 14] on icon at bounding box center [622, 15] width 6 height 6
click at [119, 15] on button at bounding box center [123, 15] width 10 height 10
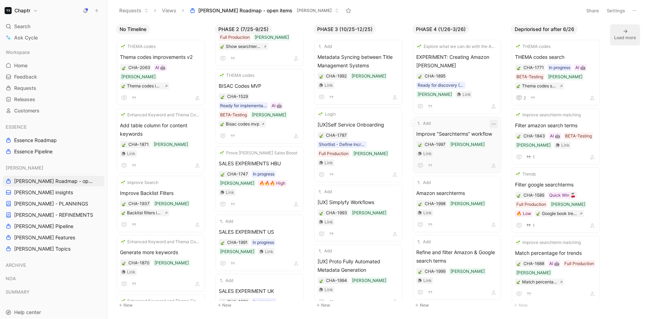
click at [496, 121] on icon "button" at bounding box center [494, 124] width 6 height 6
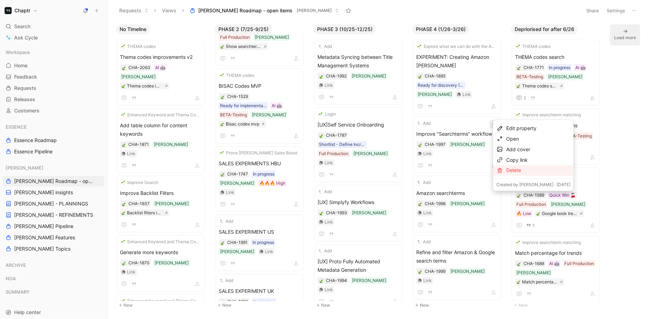
click at [516, 172] on div "Delete" at bounding box center [538, 171] width 64 height 8
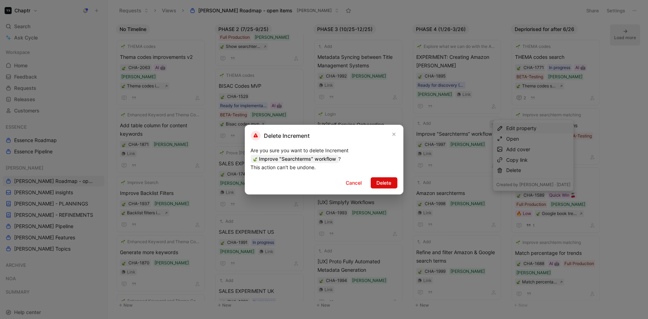
click at [391, 181] on span "Delete" at bounding box center [384, 183] width 15 height 8
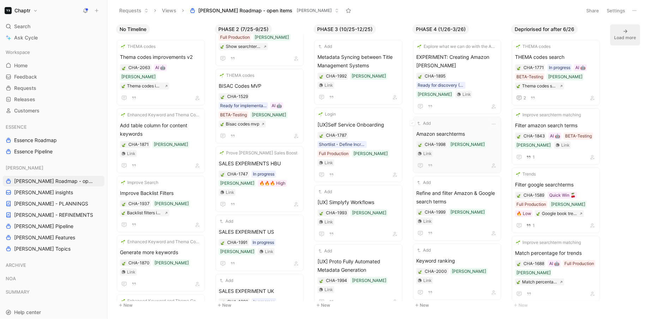
click at [476, 130] on span "Amazon searchterms" at bounding box center [457, 134] width 82 height 8
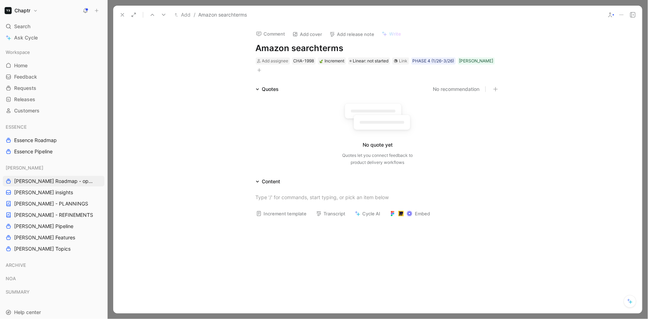
click at [122, 12] on button at bounding box center [123, 15] width 10 height 10
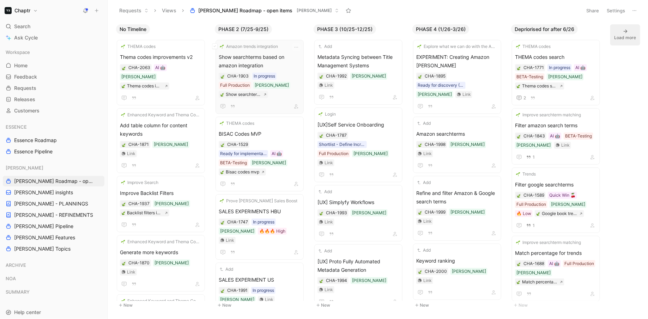
click at [283, 59] on span "Show searchterms based on amazon integration" at bounding box center [260, 61] width 82 height 17
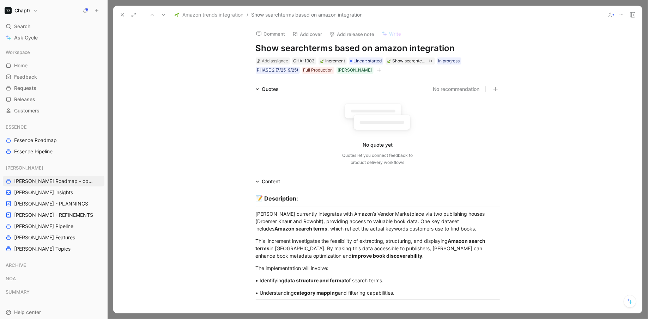
click at [267, 116] on div "No quote yet Quotes let you connect feedback to product delivery workflows" at bounding box center [378, 132] width 244 height 67
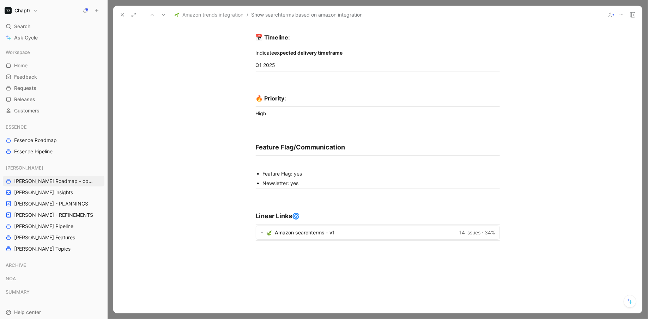
scroll to position [1475, 0]
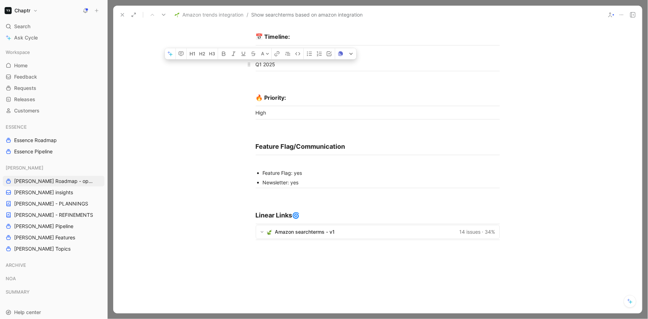
click at [262, 68] on div "Q1 2025" at bounding box center [378, 64] width 244 height 7
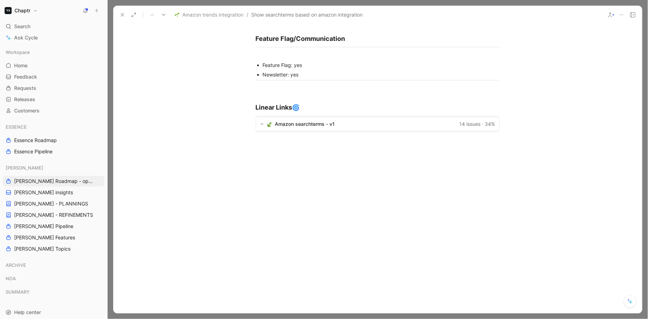
scroll to position [1585, 0]
click at [264, 125] on button at bounding box center [262, 124] width 9 height 10
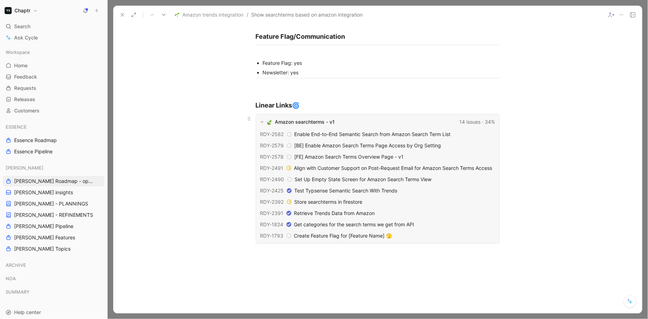
click at [264, 125] on button at bounding box center [262, 122] width 9 height 10
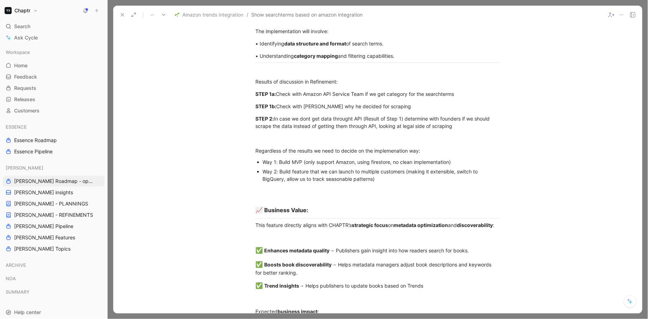
scroll to position [0, 0]
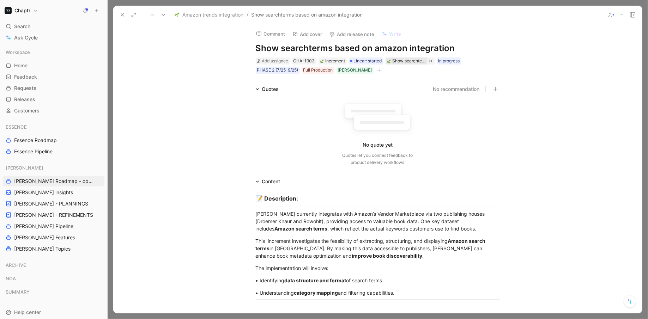
click at [407, 60] on div "Show searchterms based on amazon integration" at bounding box center [409, 61] width 33 height 7
click at [416, 59] on div "Show searchterms based on amazon integration" at bounding box center [409, 61] width 33 height 7
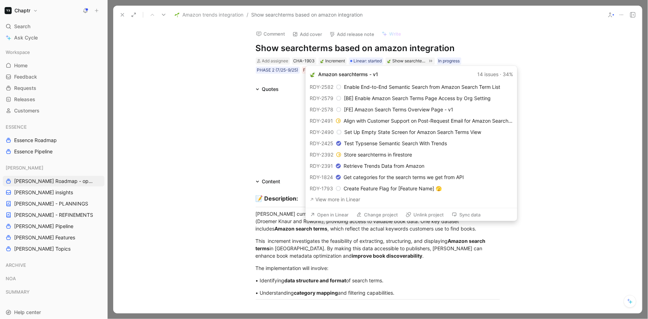
click at [320, 217] on button "Open in Linear" at bounding box center [329, 215] width 45 height 10
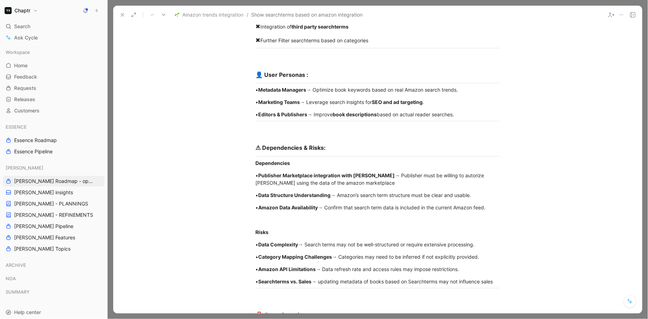
scroll to position [811, 0]
